Goal: Check status: Check status

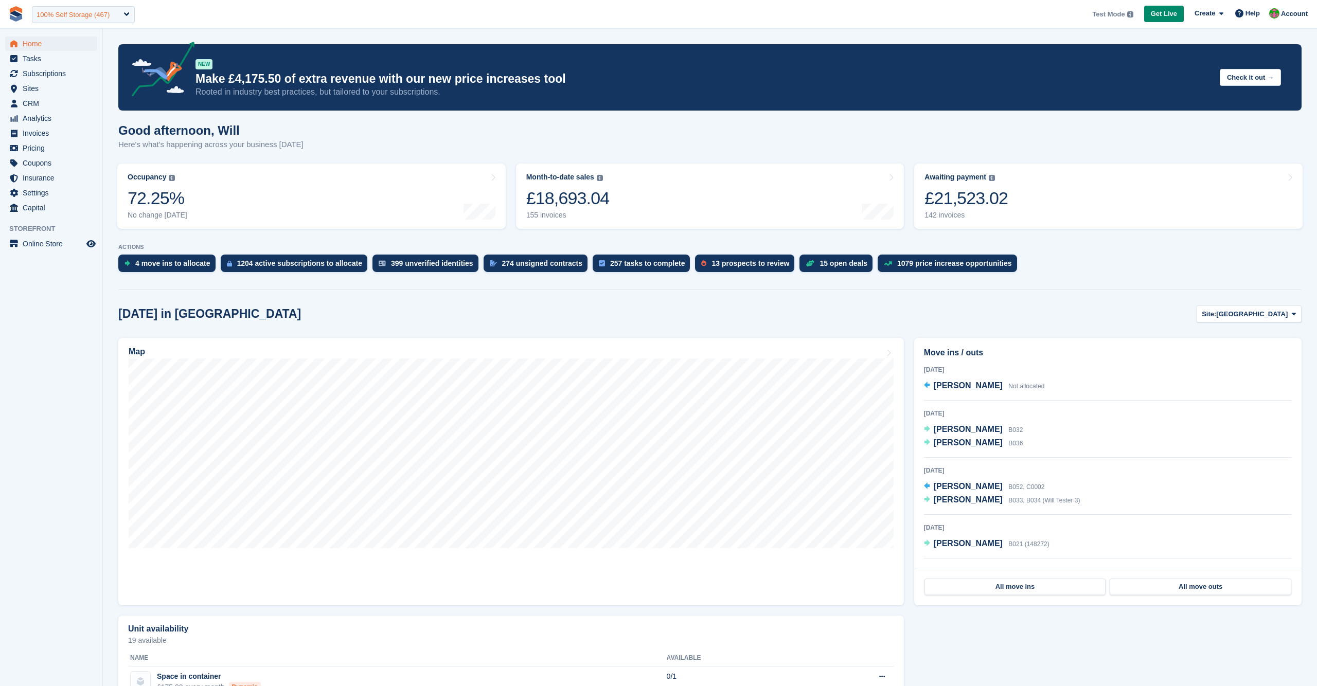
click at [123, 14] on div "100% Self Storage (467)" at bounding box center [83, 14] width 103 height 17
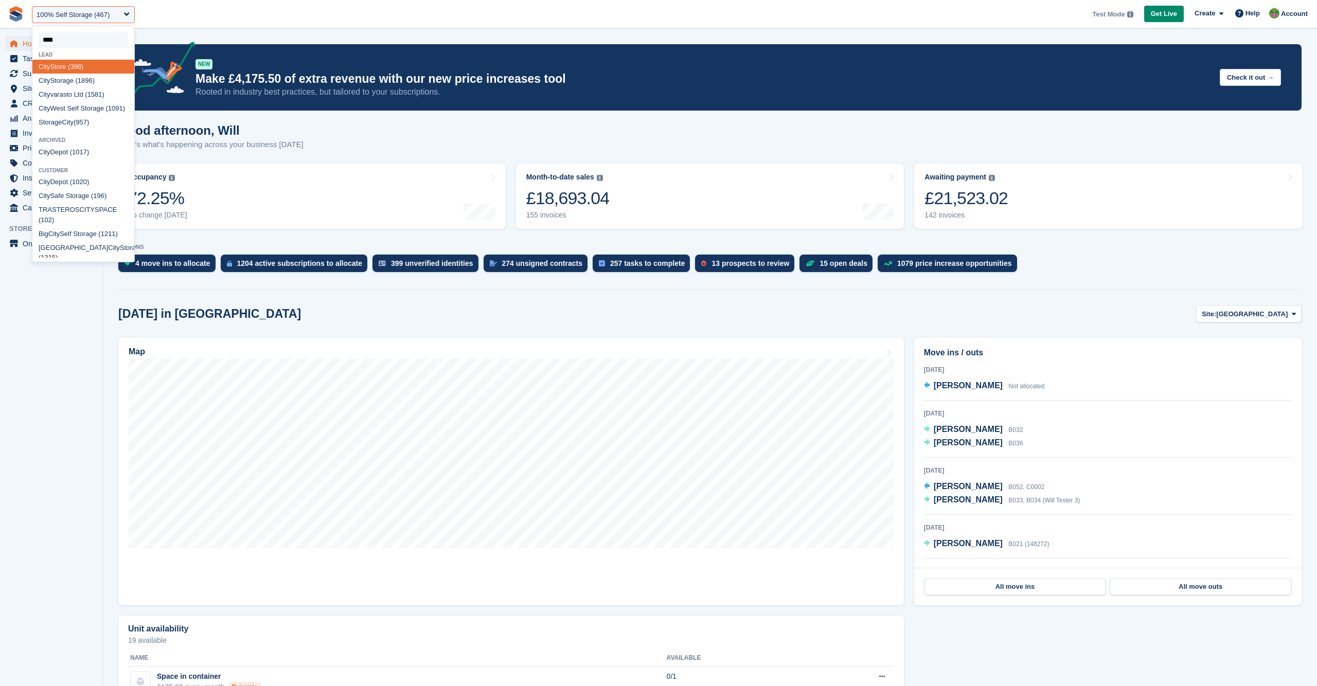
click at [55, 38] on input "select-one" at bounding box center [84, 39] width 90 height 15
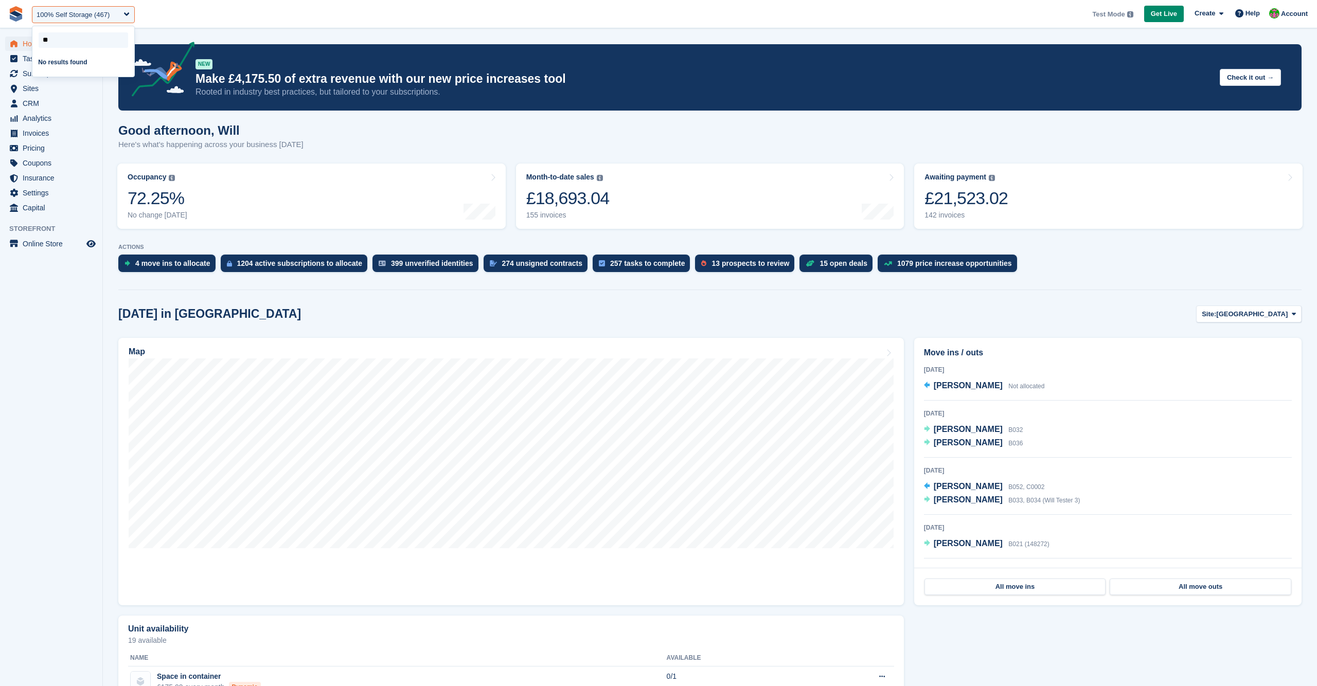
type input "*"
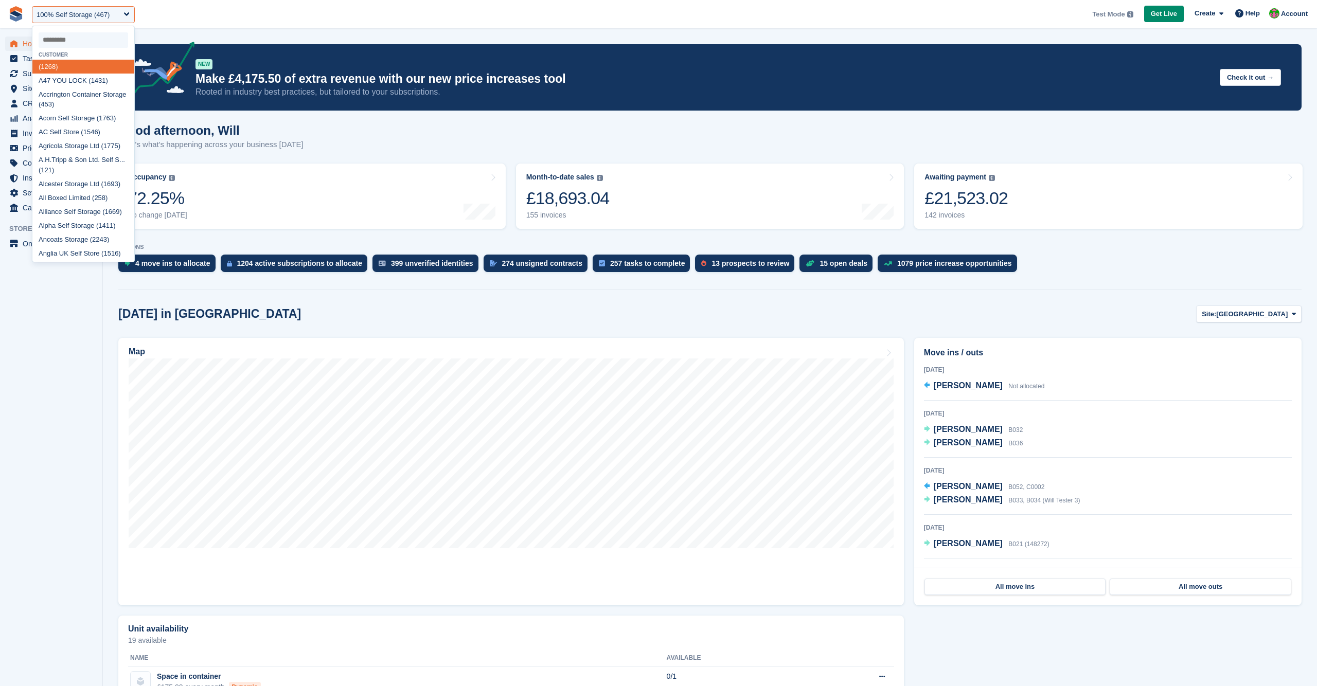
select select
type input "****"
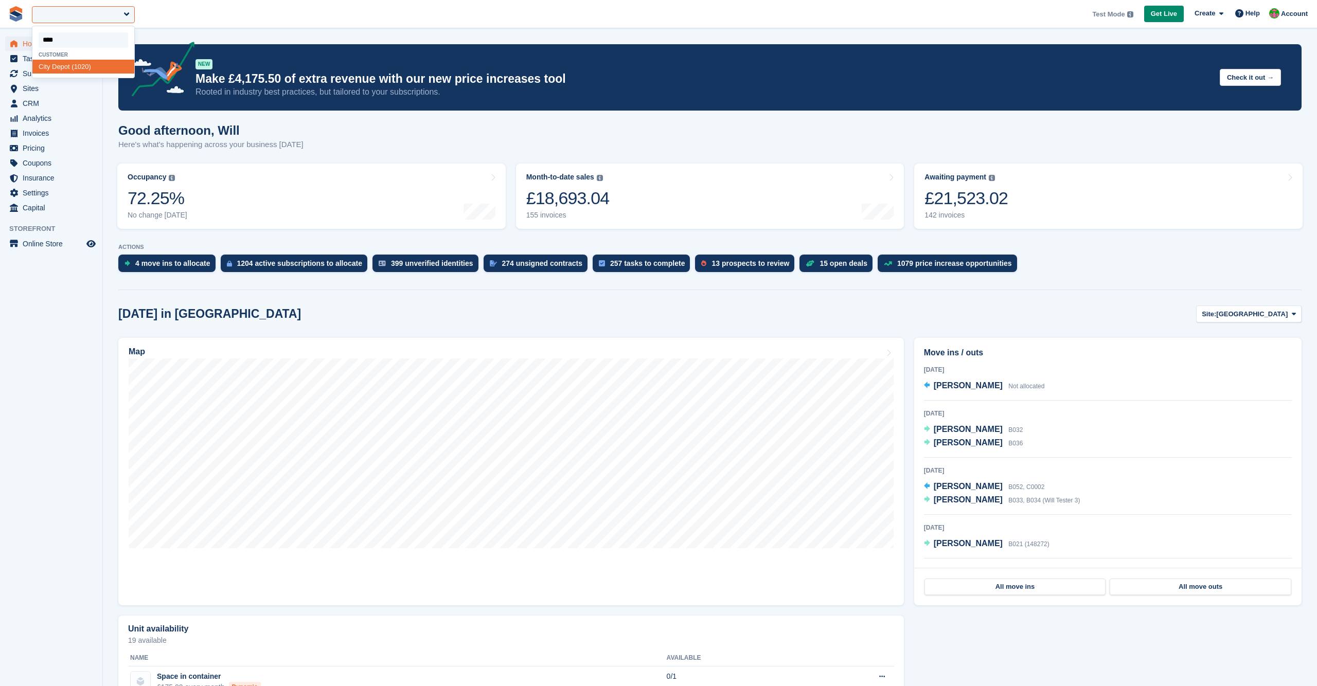
select select "****"
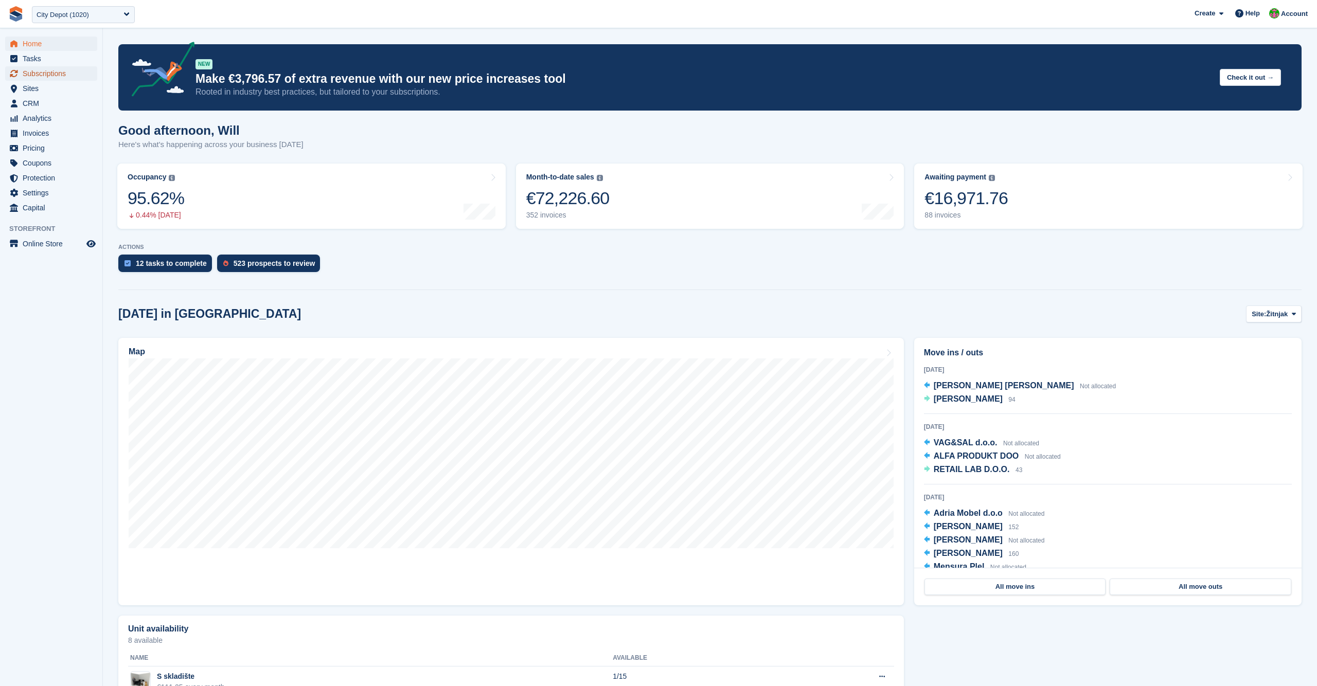
click at [43, 72] on span "Subscriptions" at bounding box center [54, 73] width 62 height 14
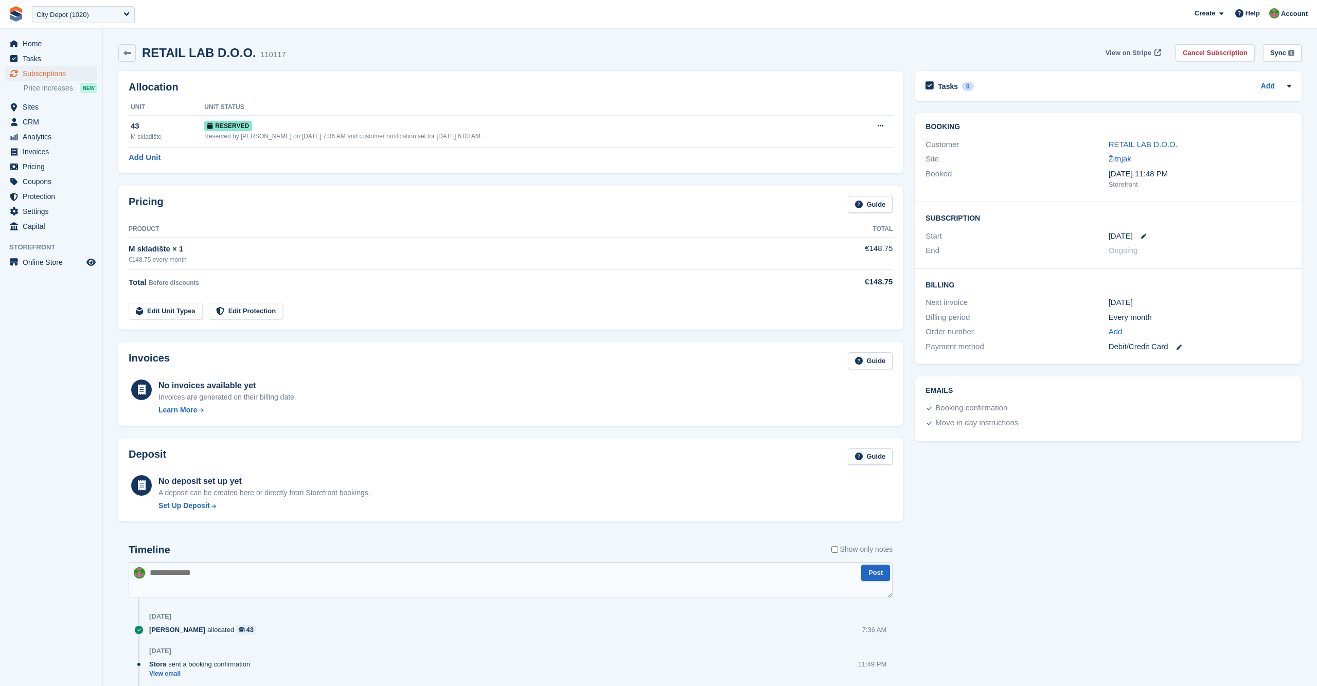
click at [1114, 50] on span "View on Stripe" at bounding box center [1129, 53] width 46 height 10
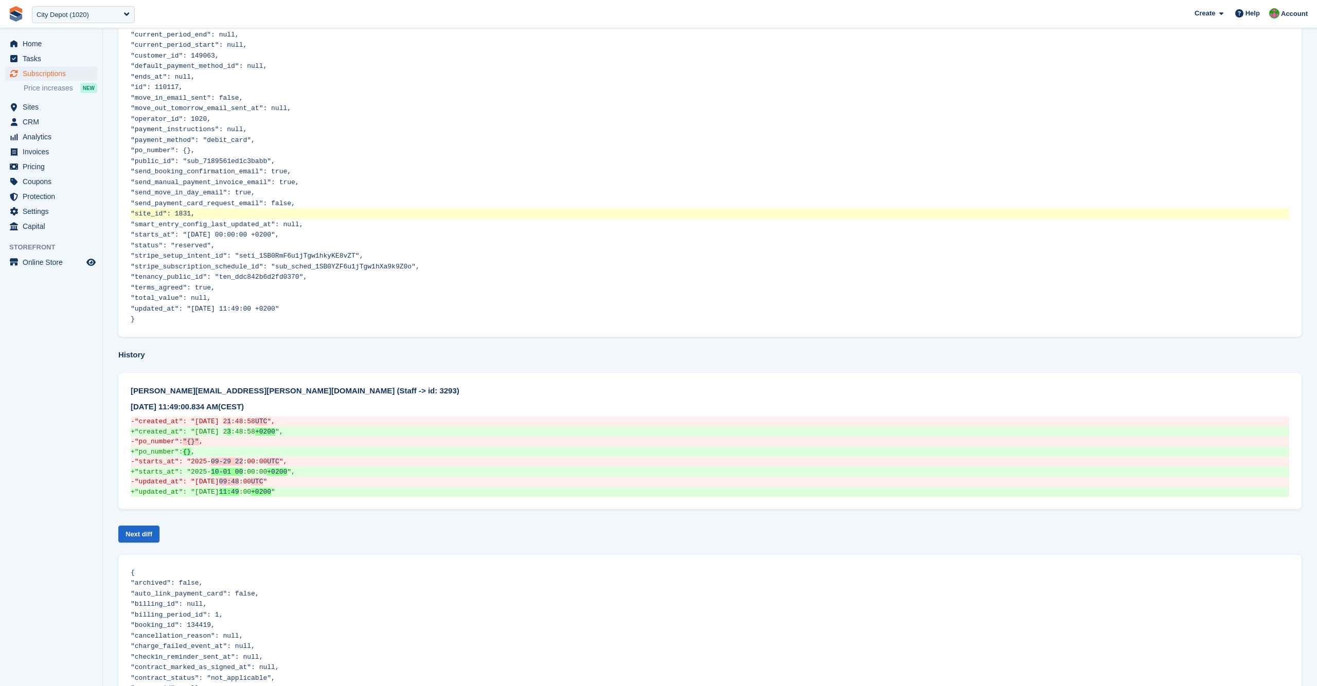
scroll to position [544, 0]
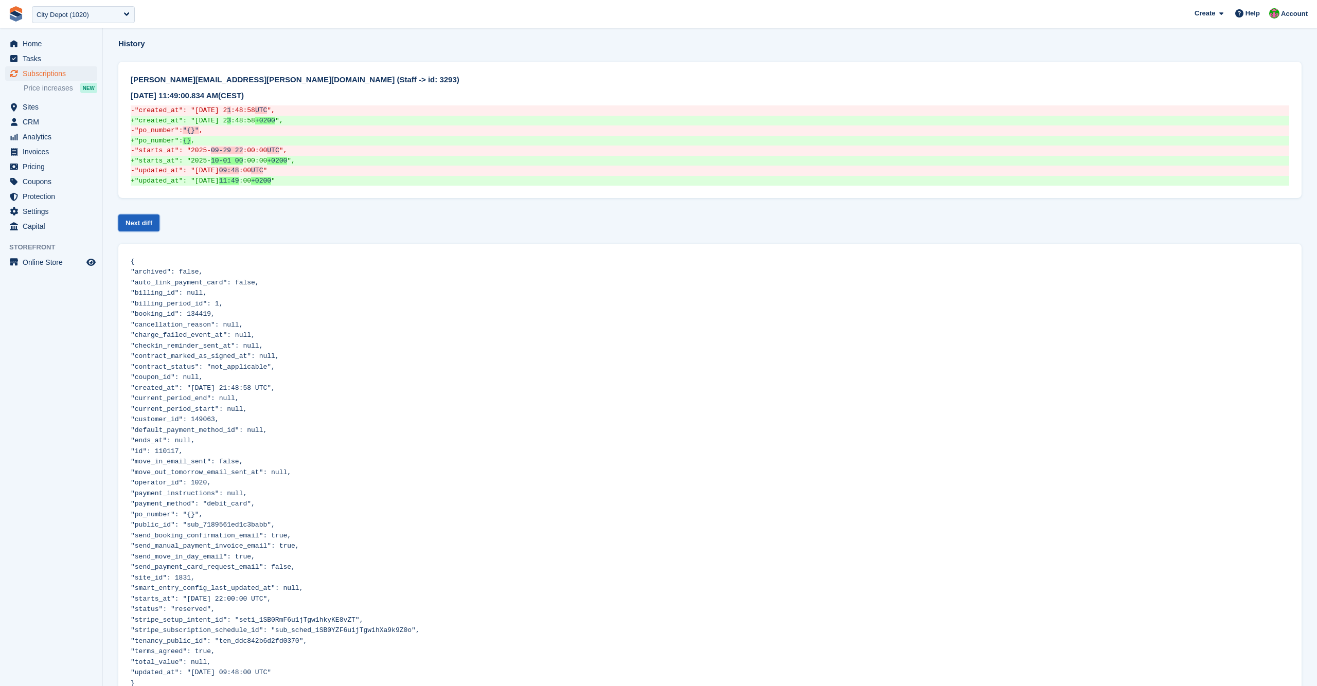
click at [139, 215] on link "Next diff" at bounding box center [138, 223] width 41 height 17
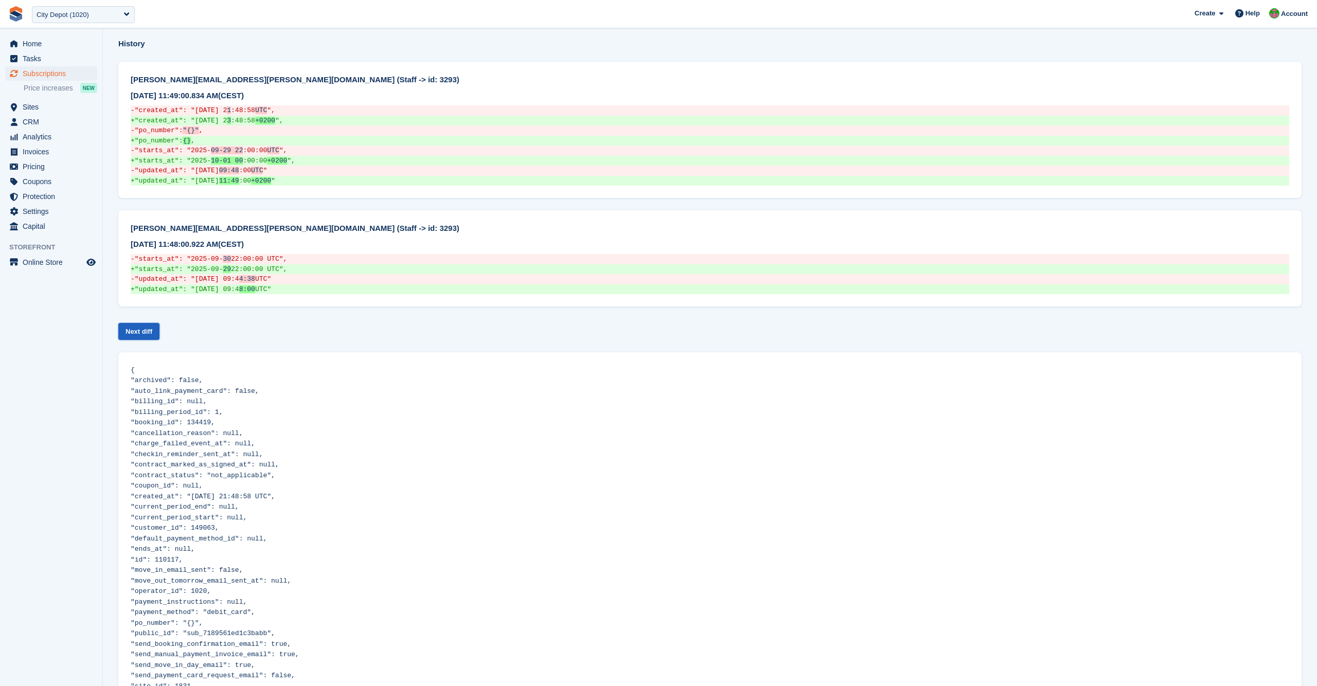
click at [150, 323] on link "Next diff" at bounding box center [138, 331] width 41 height 17
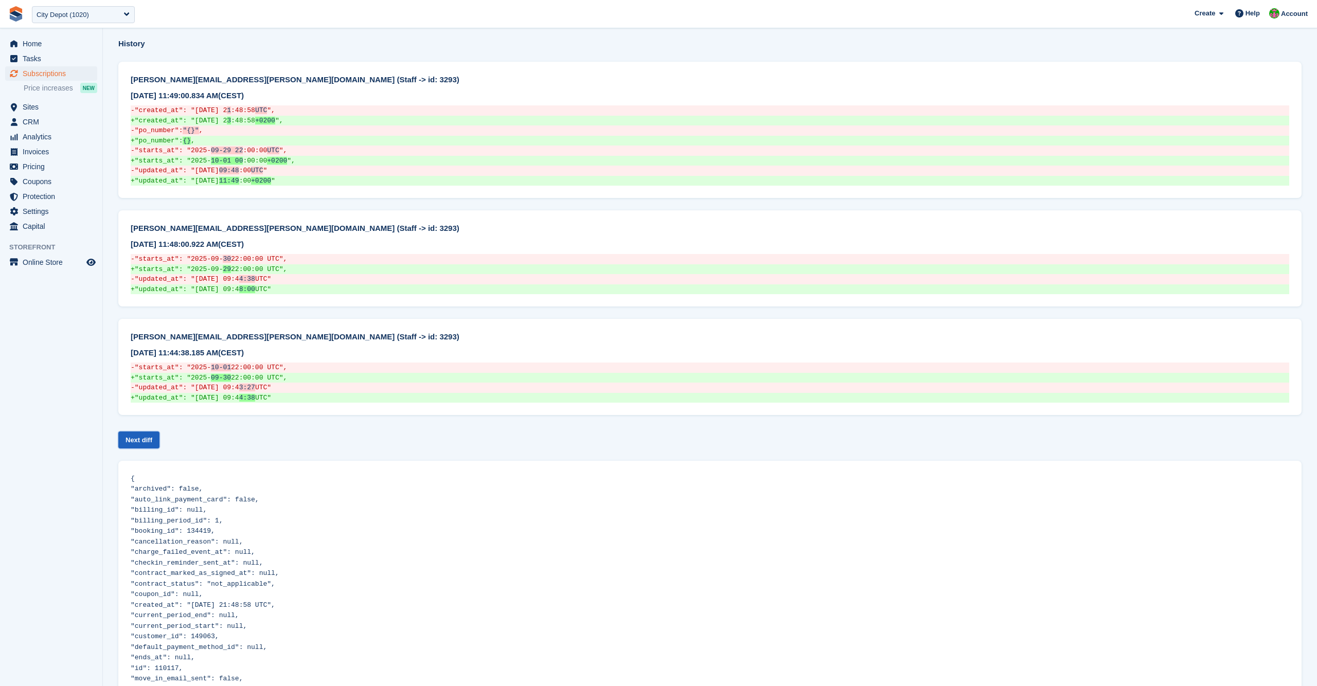
click at [156, 432] on link "Next diff" at bounding box center [138, 440] width 41 height 17
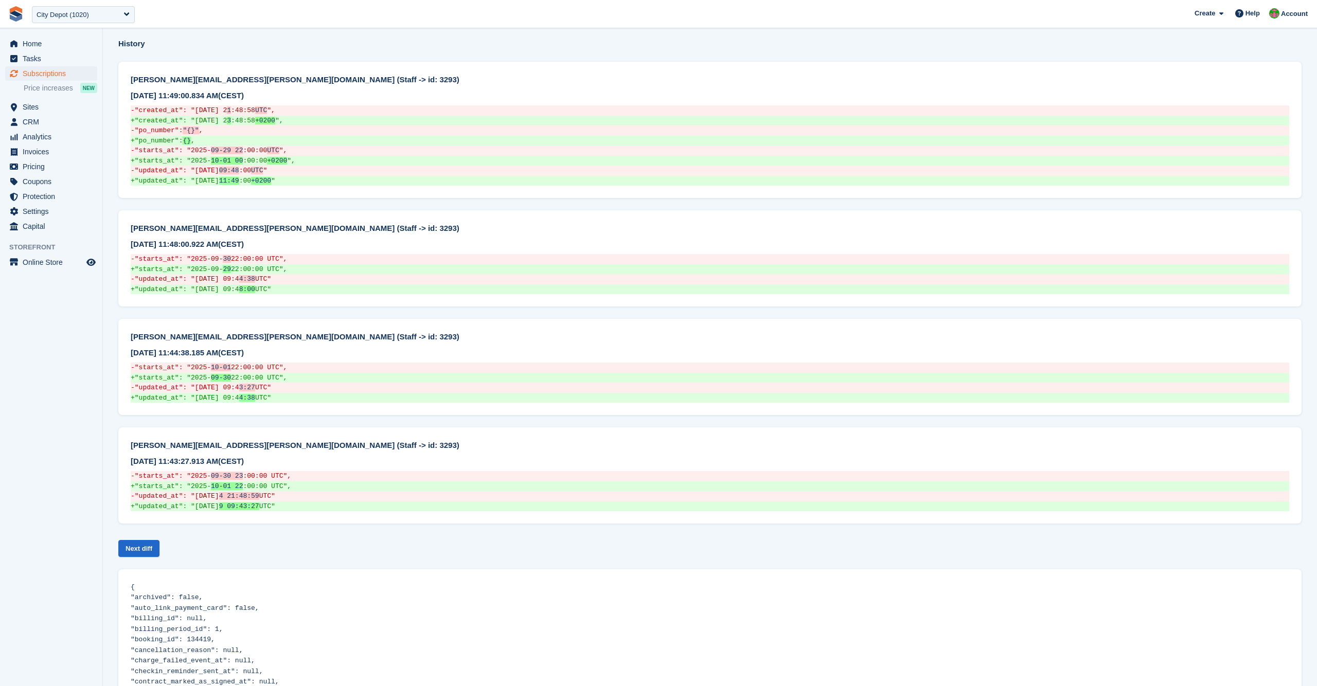
click at [133, 507] on div "Current Version { "archived": false, "auto_link_payment_card": false, "billing_…" at bounding box center [710, 286] width 1184 height 1483
click at [142, 540] on link "Next diff" at bounding box center [138, 548] width 41 height 17
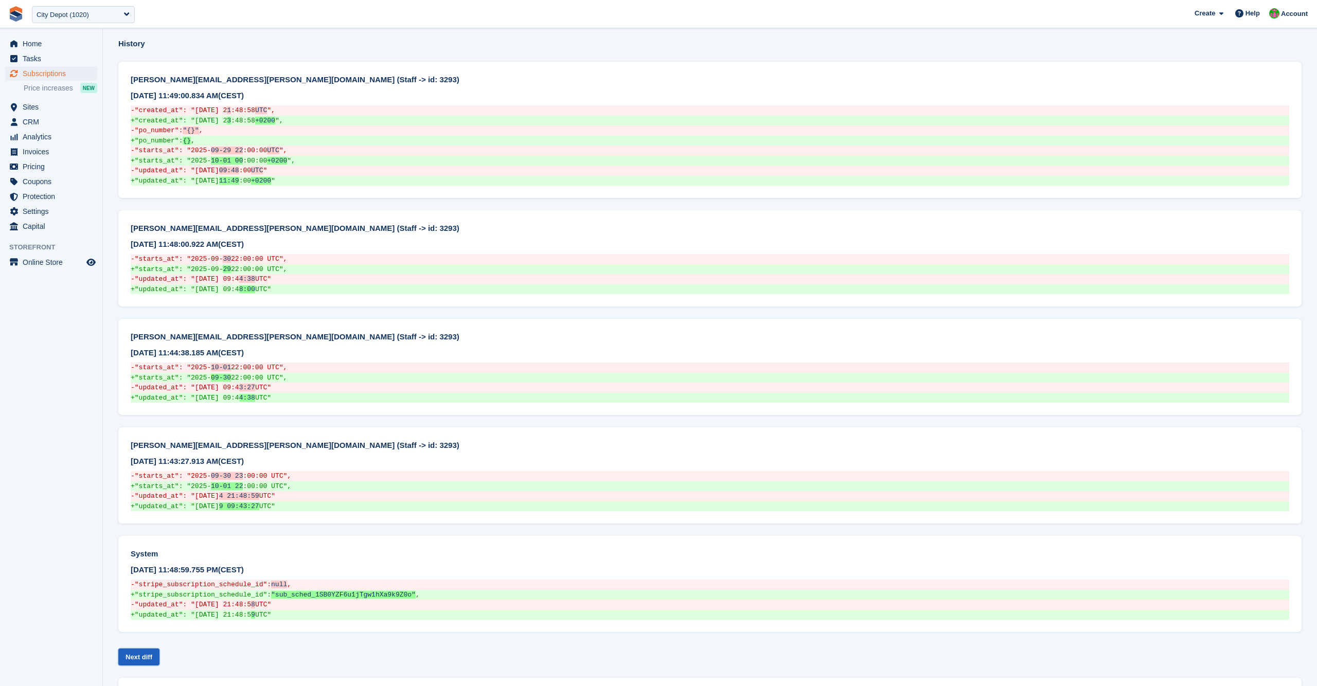
click at [140, 649] on link "Next diff" at bounding box center [138, 657] width 41 height 17
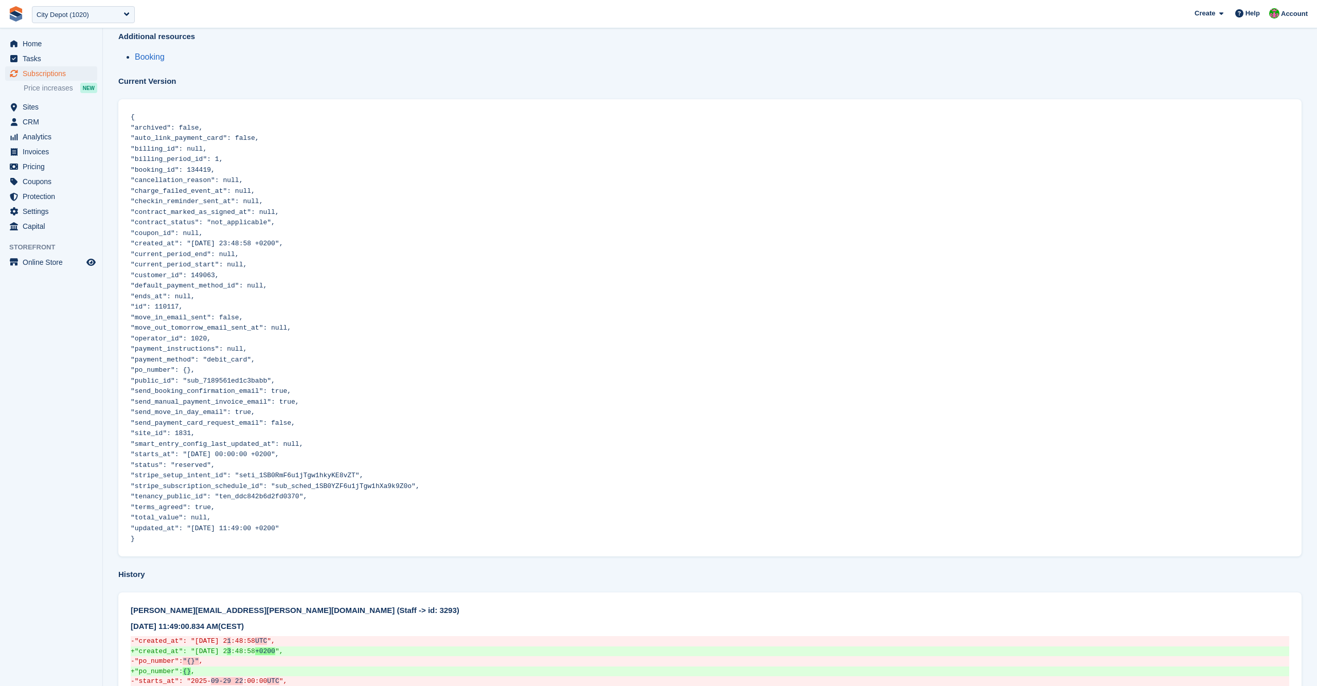
scroll to position [0, 0]
